Goal: Task Accomplishment & Management: Complete application form

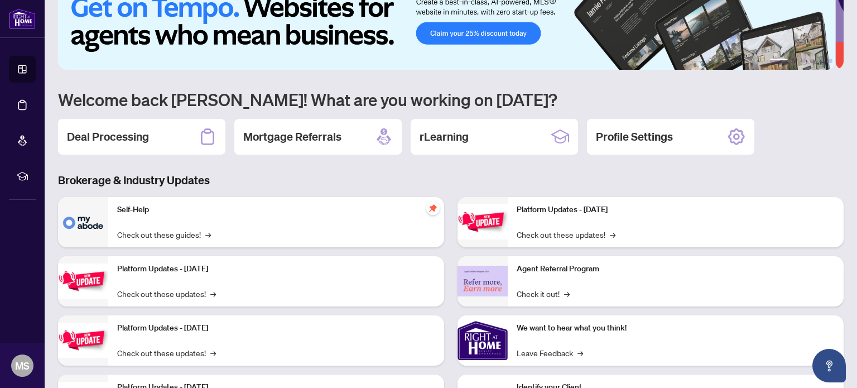
scroll to position [29, 0]
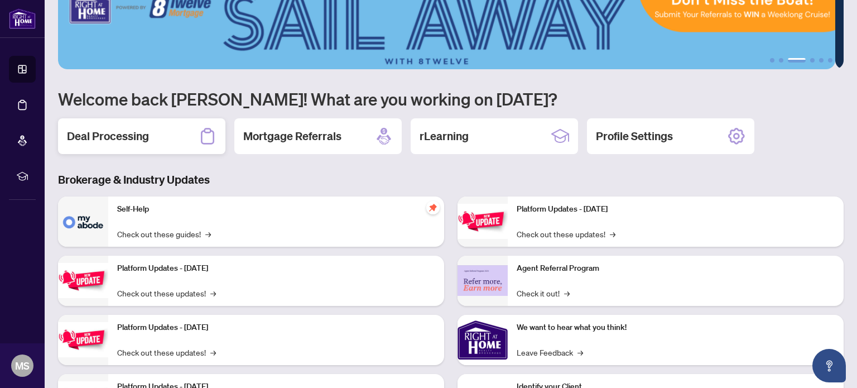
click at [139, 140] on h2 "Deal Processing" at bounding box center [108, 136] width 82 height 16
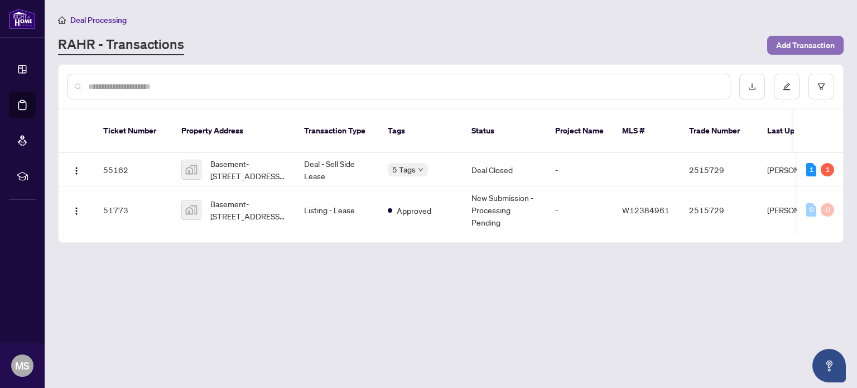
click at [794, 40] on span "Add Transaction" at bounding box center [805, 45] width 59 height 18
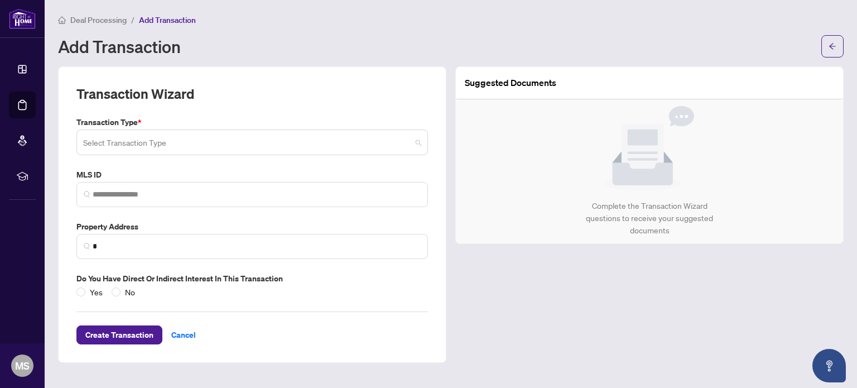
click at [118, 141] on input "search" at bounding box center [247, 144] width 328 height 25
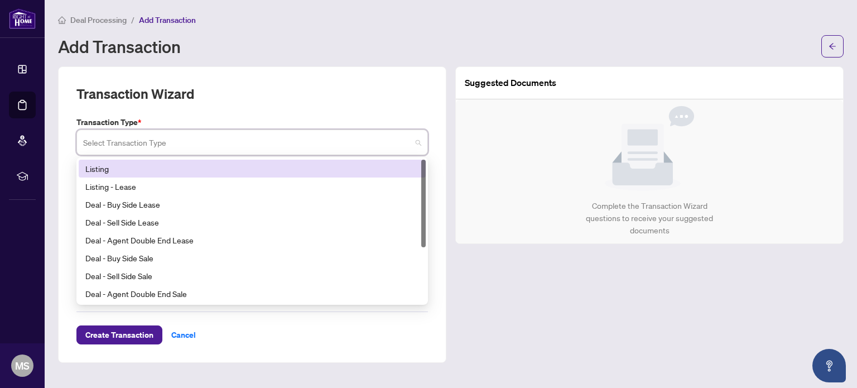
click at [113, 166] on div "Listing" at bounding box center [252, 168] width 334 height 12
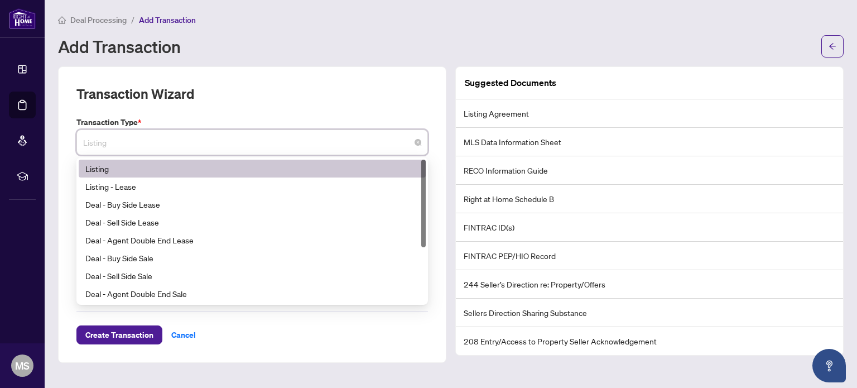
click at [376, 141] on span "Listing" at bounding box center [252, 142] width 338 height 21
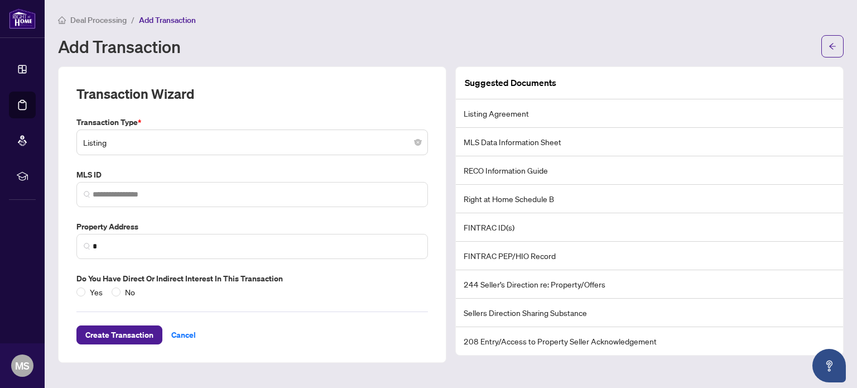
click at [326, 79] on div "Transaction Wizard Transaction Type * Listing 13 14 Listing Listing - Lease Dea…" at bounding box center [252, 214] width 388 height 296
click at [508, 111] on li "Listing Agreement" at bounding box center [649, 113] width 387 height 28
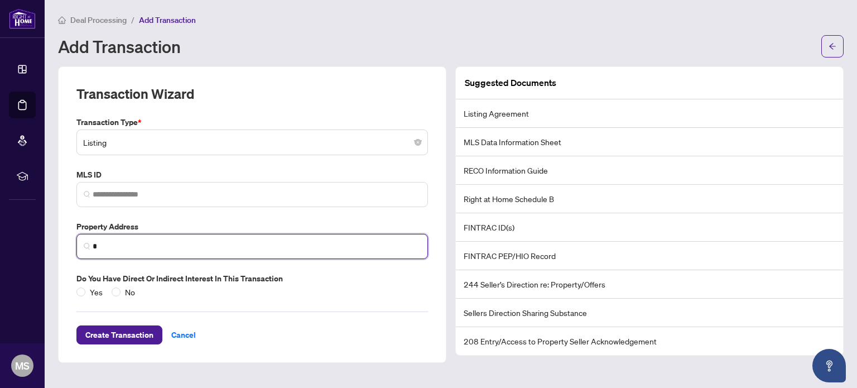
click at [297, 249] on input "*" at bounding box center [257, 246] width 328 height 12
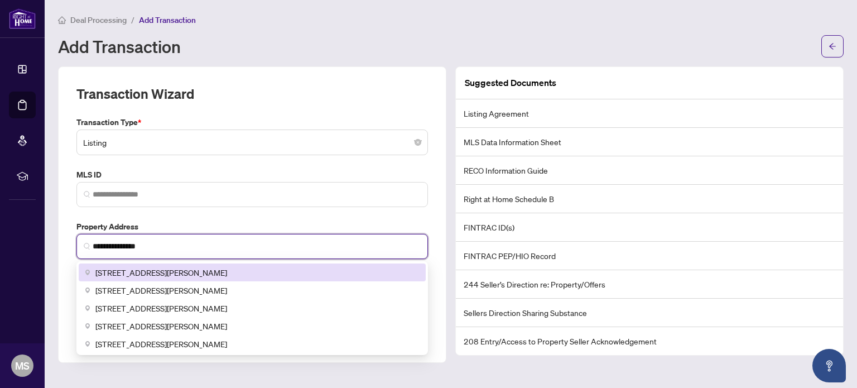
click at [257, 269] on div "[STREET_ADDRESS][PERSON_NAME]" at bounding box center [252, 272] width 334 height 12
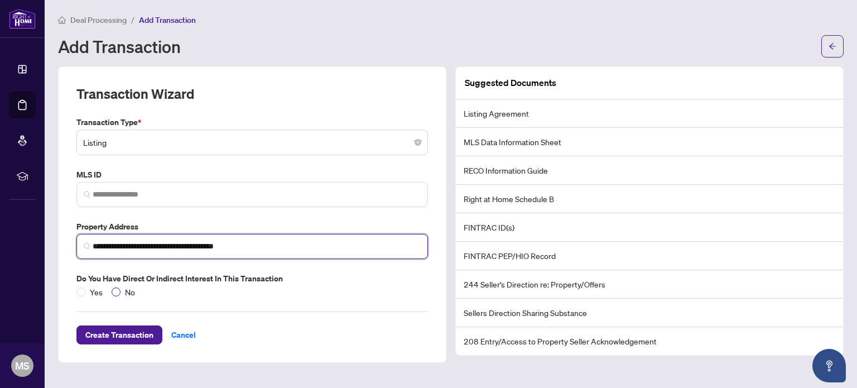
type input "**********"
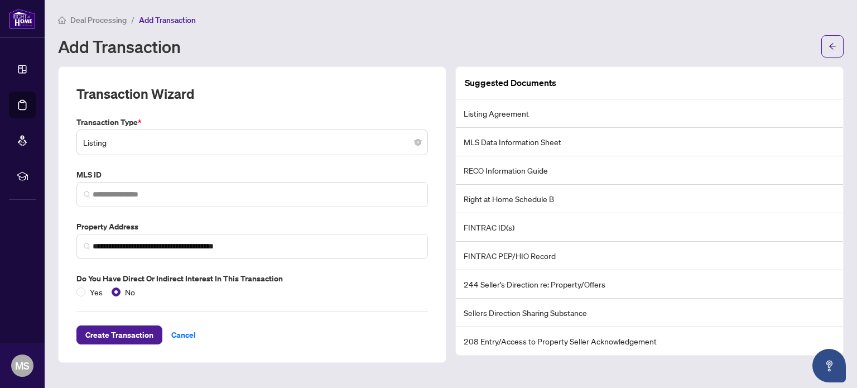
click at [757, 242] on li "FINTRAC PEP/HIO Record" at bounding box center [649, 256] width 387 height 28
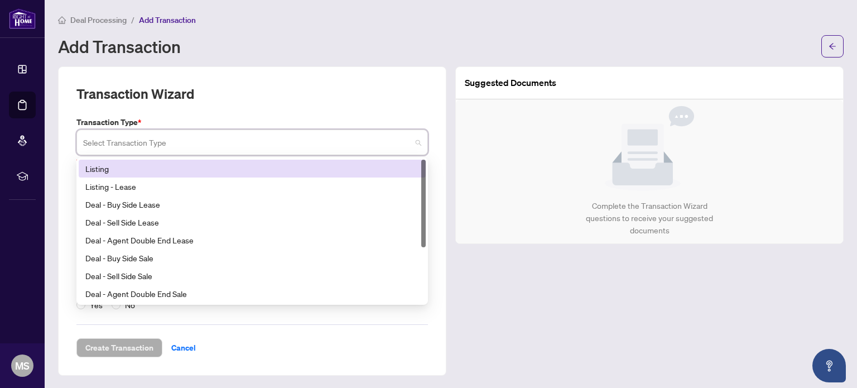
click at [241, 144] on input "search" at bounding box center [247, 144] width 328 height 25
click at [239, 172] on div "Listing" at bounding box center [252, 168] width 334 height 12
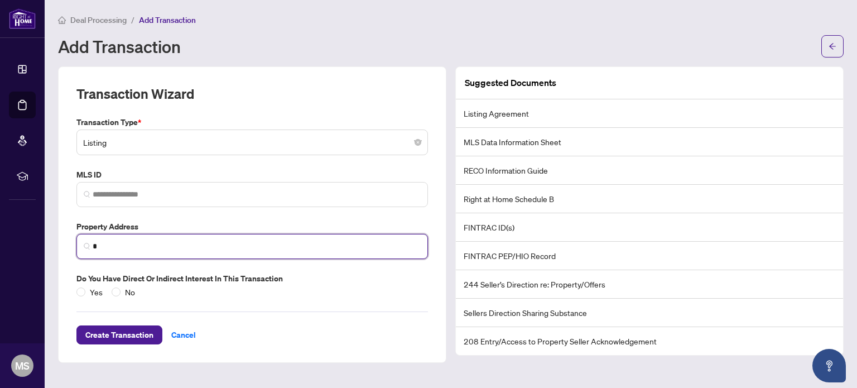
click at [159, 249] on input "*" at bounding box center [257, 246] width 328 height 12
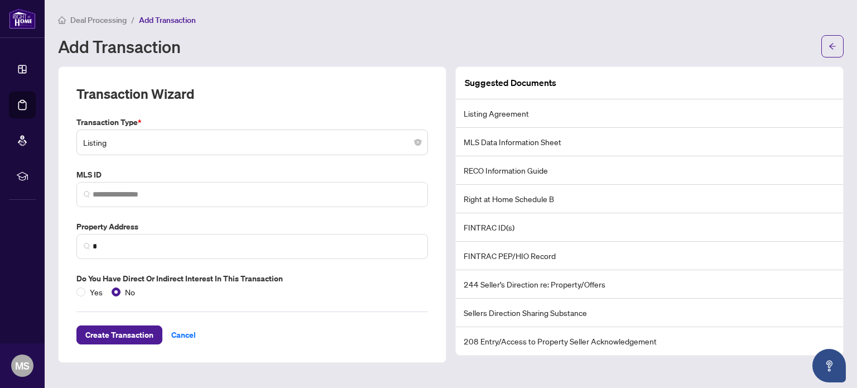
click at [511, 117] on li "Listing Agreement" at bounding box center [649, 113] width 387 height 28
click at [230, 138] on span "Listing" at bounding box center [252, 142] width 338 height 21
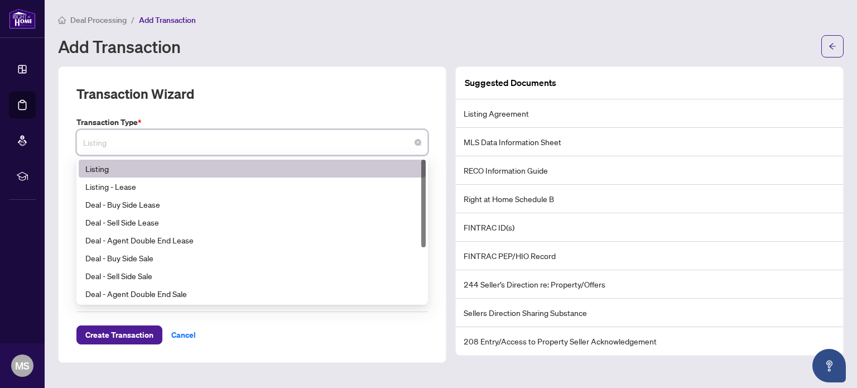
click at [230, 138] on span "Listing" at bounding box center [252, 142] width 338 height 21
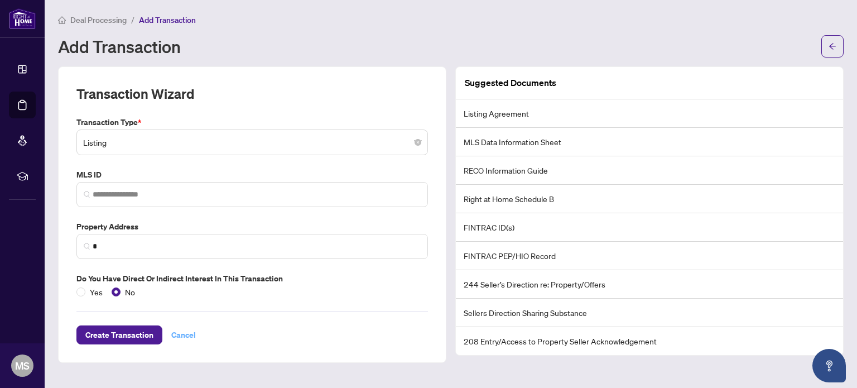
click at [182, 336] on span "Cancel" at bounding box center [183, 335] width 25 height 18
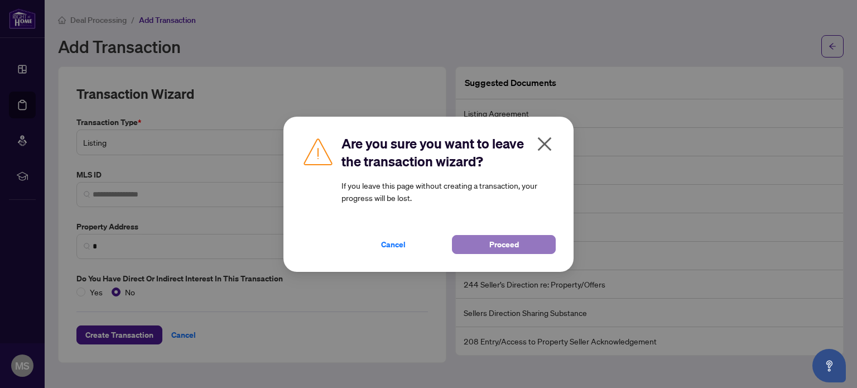
click at [485, 240] on button "Proceed" at bounding box center [504, 244] width 104 height 19
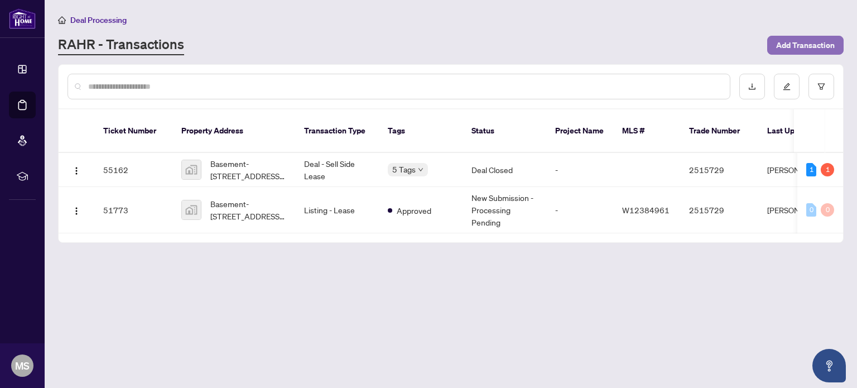
click at [808, 49] on span "Add Transaction" at bounding box center [805, 45] width 59 height 18
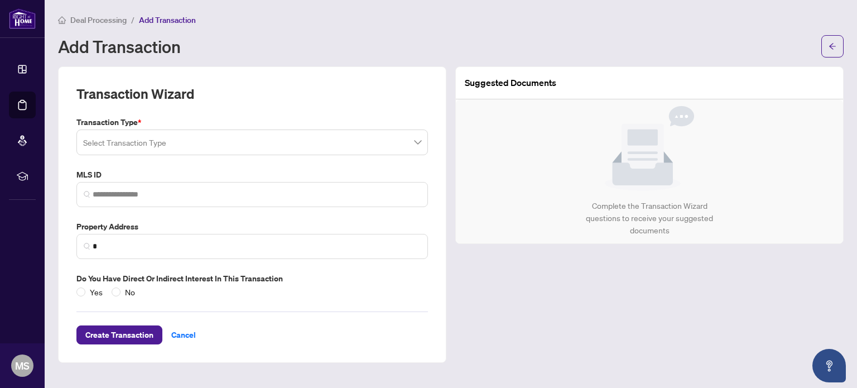
click at [268, 136] on input "search" at bounding box center [247, 144] width 328 height 25
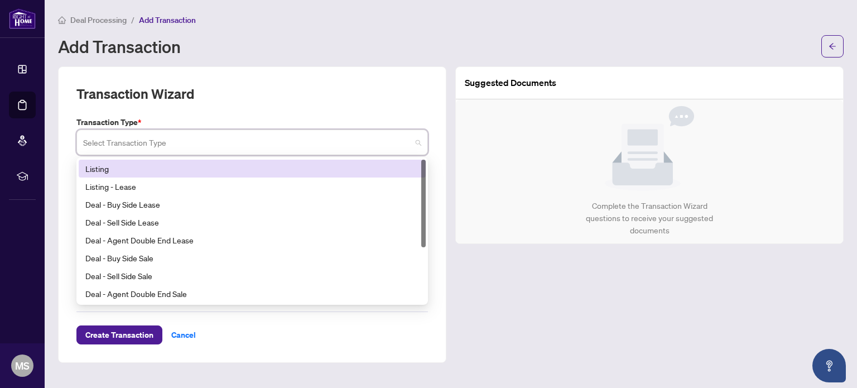
click at [253, 165] on div "Listing" at bounding box center [252, 168] width 334 height 12
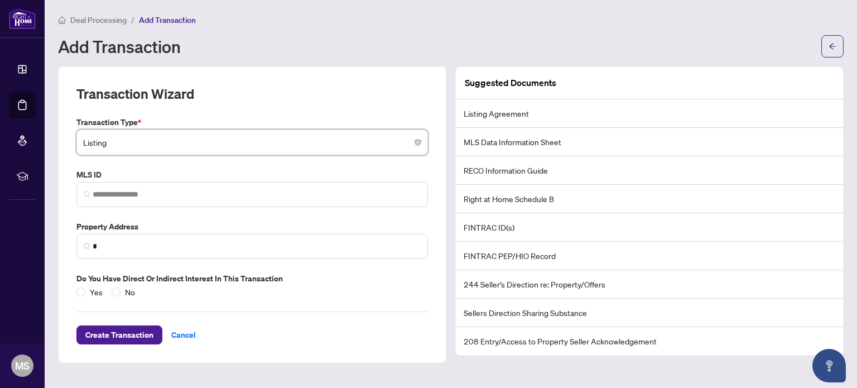
click at [393, 125] on label "Transaction Type *" at bounding box center [251, 122] width 351 height 12
click at [398, 145] on span "Listing" at bounding box center [252, 142] width 338 height 21
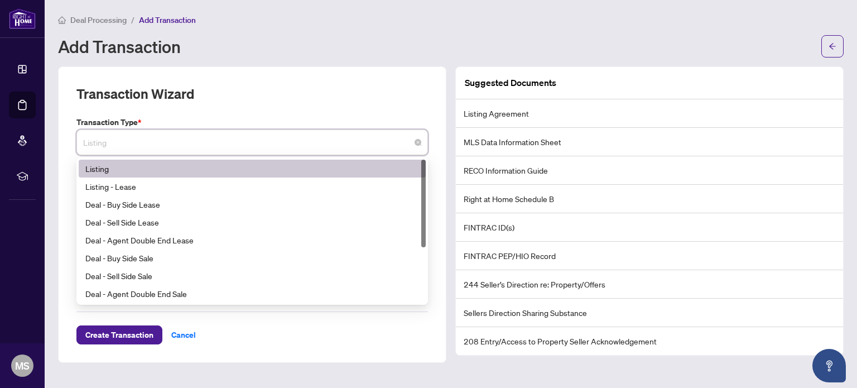
click at [363, 171] on div "Listing" at bounding box center [252, 168] width 334 height 12
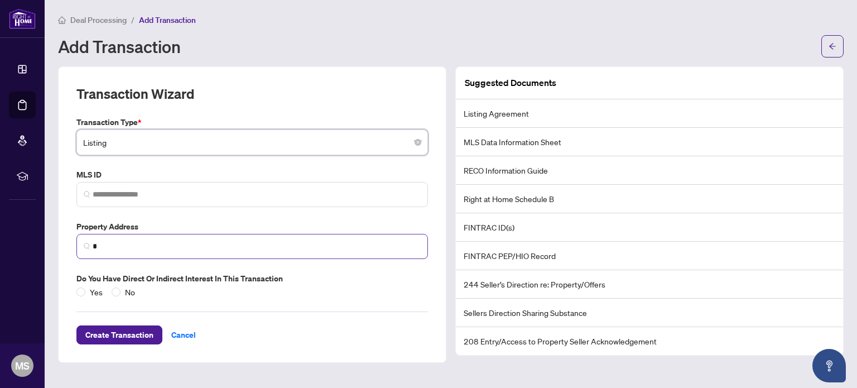
click at [183, 238] on span "*" at bounding box center [251, 246] width 351 height 25
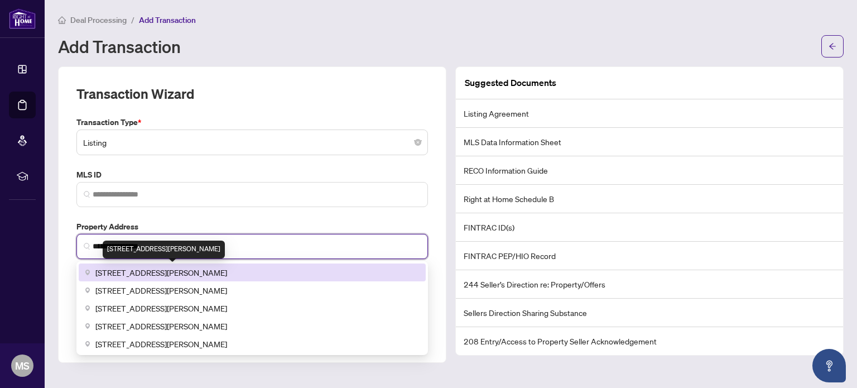
click at [227, 269] on span "[STREET_ADDRESS][PERSON_NAME]" at bounding box center [161, 272] width 132 height 12
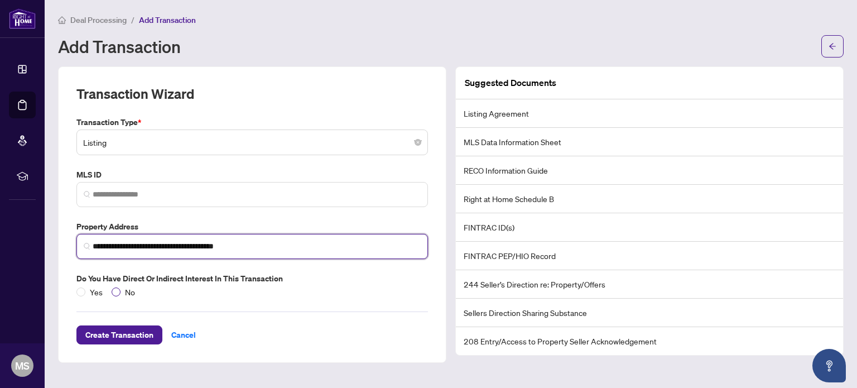
type input "**********"
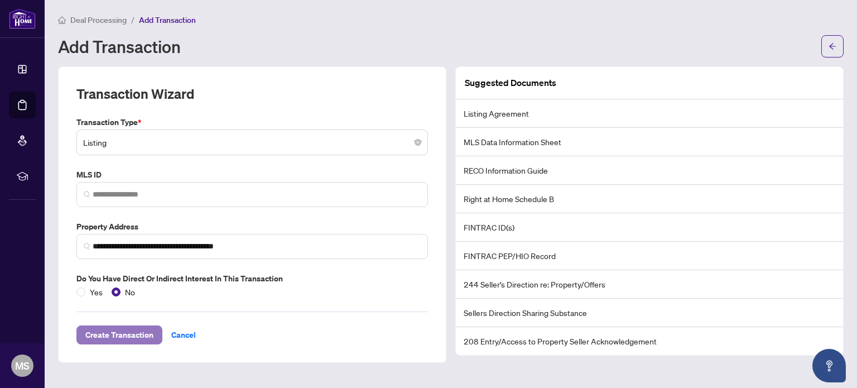
click at [137, 336] on span "Create Transaction" at bounding box center [119, 335] width 68 height 18
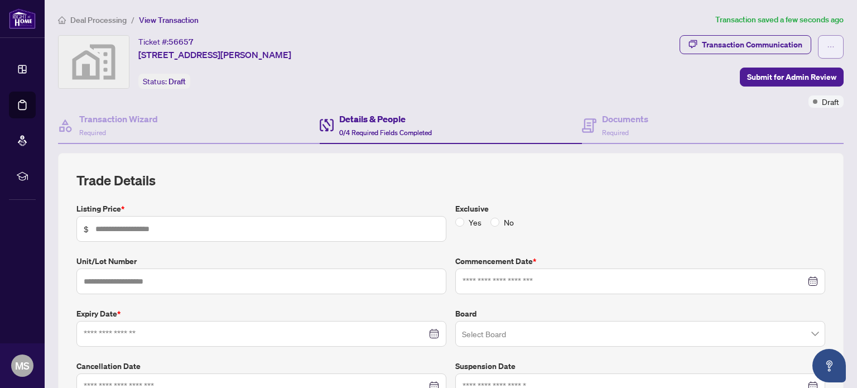
click at [830, 46] on button "button" at bounding box center [831, 46] width 26 height 23
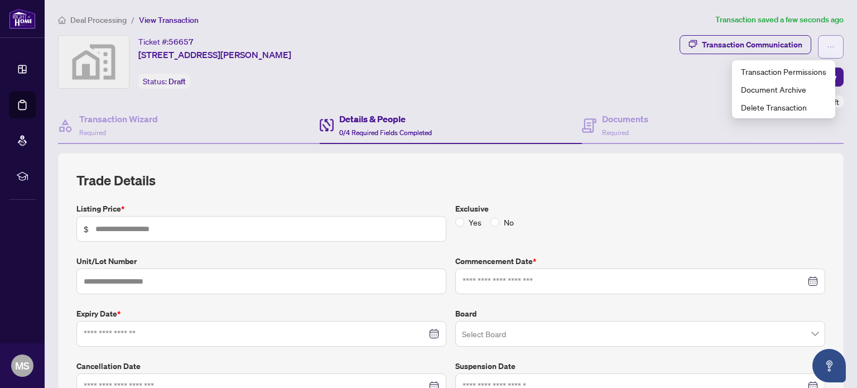
click at [830, 46] on button "button" at bounding box center [831, 46] width 26 height 23
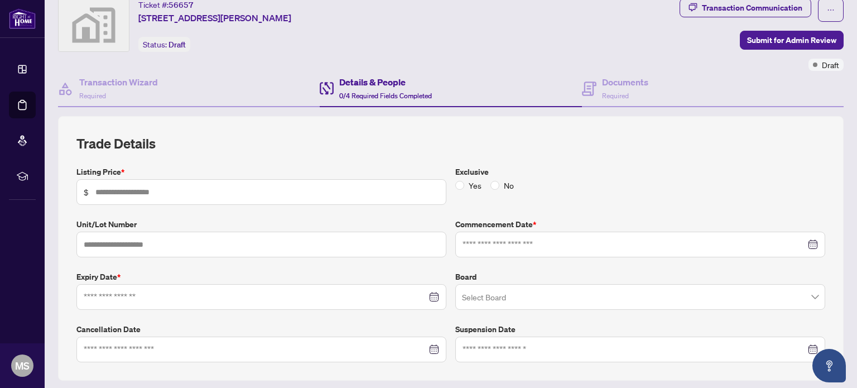
scroll to position [112, 0]
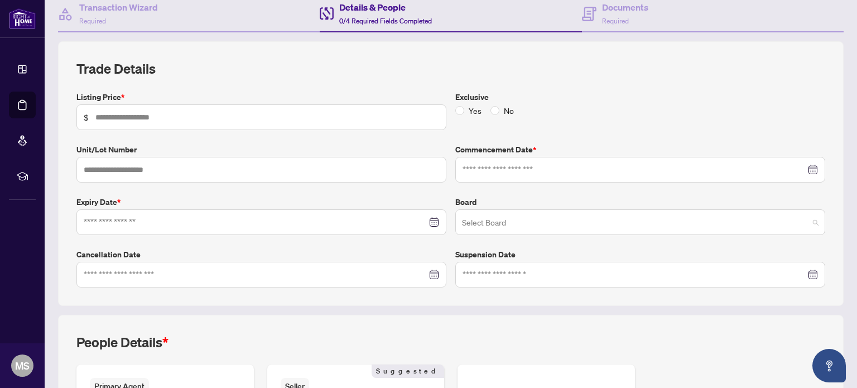
click at [706, 229] on input "search" at bounding box center [635, 223] width 346 height 25
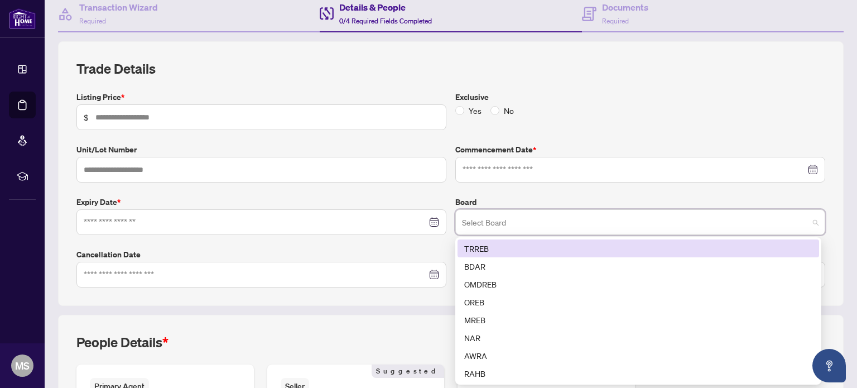
click at [702, 219] on input "search" at bounding box center [635, 223] width 346 height 25
